Goal: Task Accomplishment & Management: Manage account settings

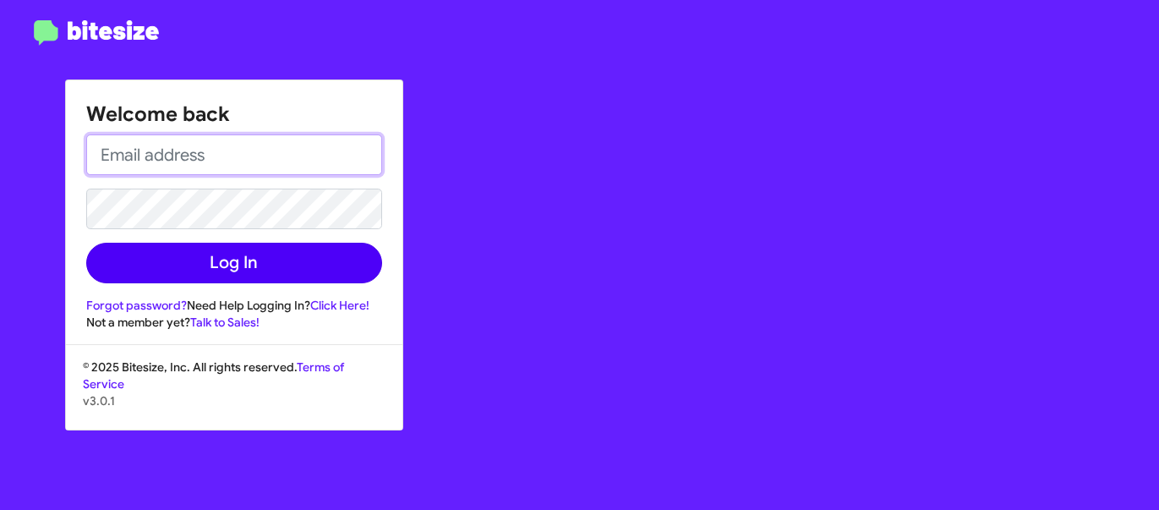
type input "[PERSON_NAME][EMAIL_ADDRESS][DOMAIN_NAME]"
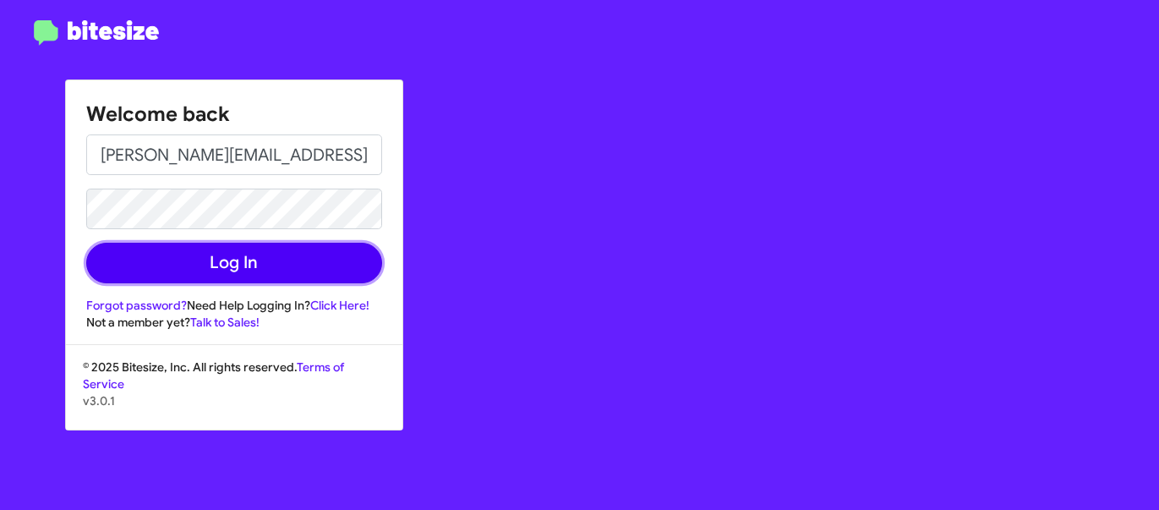
click at [227, 262] on button "Log In" at bounding box center [234, 263] width 296 height 41
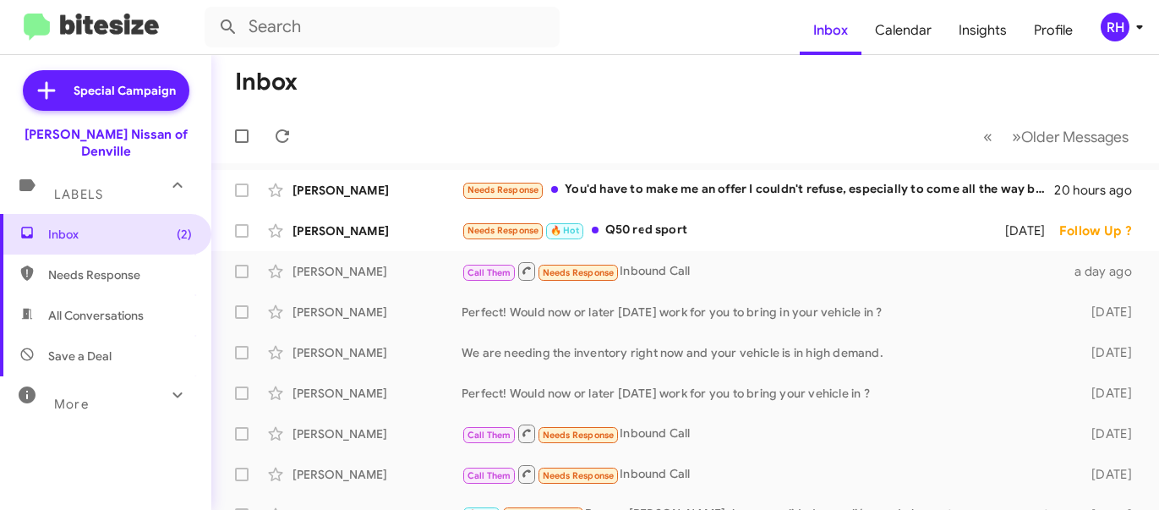
click at [1116, 30] on div "RH" at bounding box center [1115, 27] width 29 height 29
click at [1140, 24] on icon at bounding box center [1139, 27] width 20 height 20
click at [1123, 30] on div "RH" at bounding box center [1115, 27] width 29 height 29
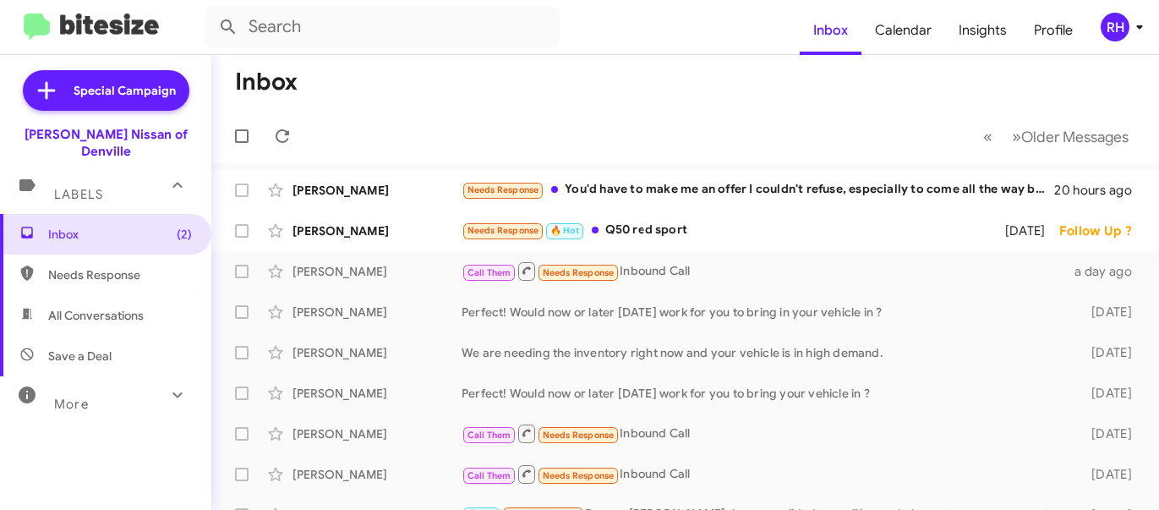
click at [1123, 30] on div "RH" at bounding box center [1115, 27] width 29 height 29
click at [1134, 19] on icon at bounding box center [1139, 27] width 20 height 20
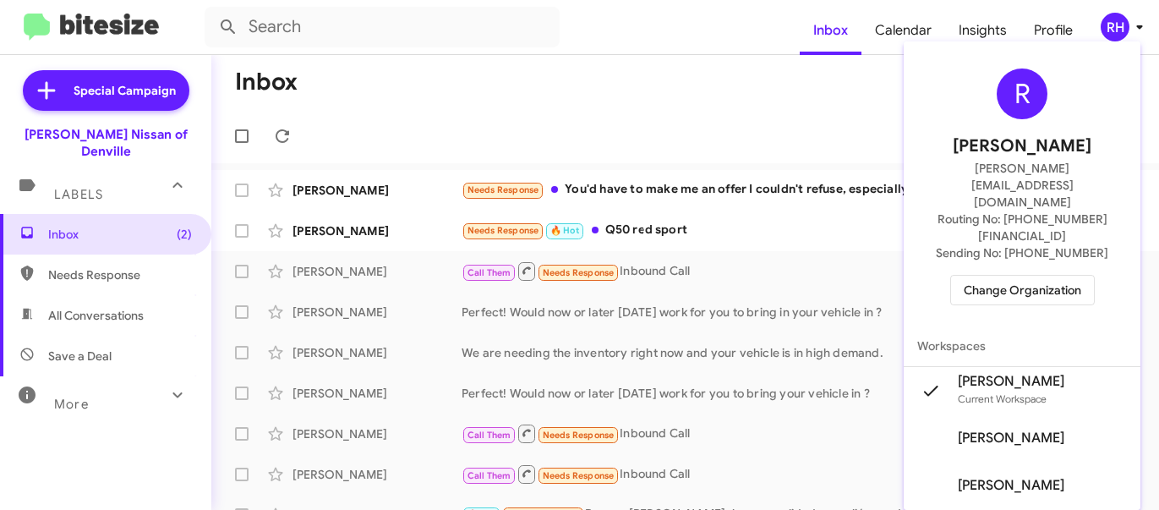
click at [1046, 276] on span "Change Organization" at bounding box center [1023, 290] width 118 height 29
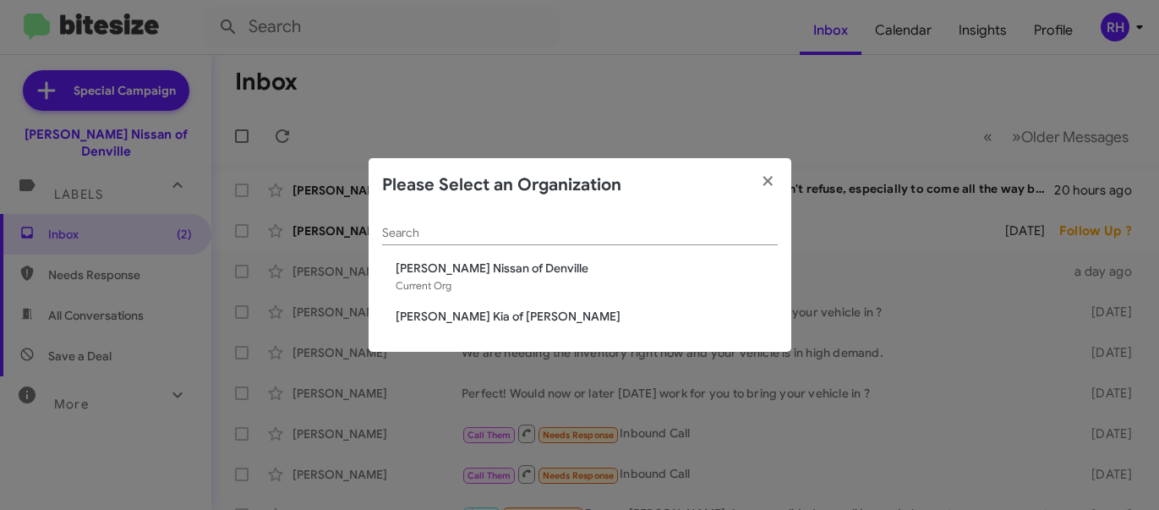
click at [499, 314] on span "[PERSON_NAME] Kia of [PERSON_NAME]" at bounding box center [587, 316] width 382 height 17
